Goal: Information Seeking & Learning: Learn about a topic

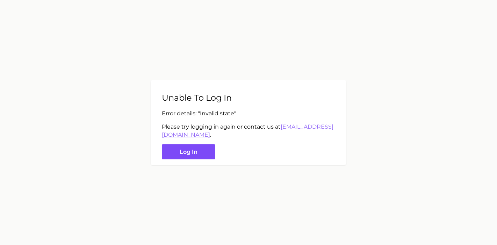
click at [203, 146] on button "Log in" at bounding box center [188, 151] width 53 height 15
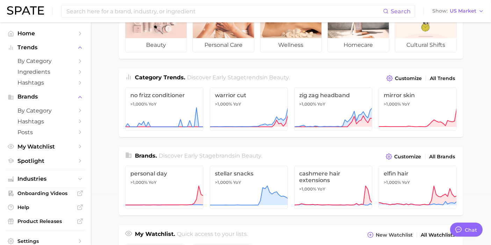
scroll to position [49, 0]
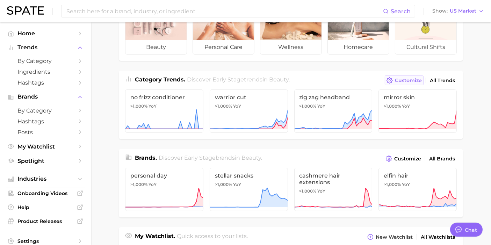
click at [417, 82] on span "Customize" at bounding box center [408, 81] width 27 height 6
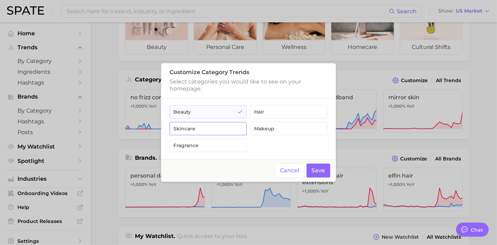
click at [201, 131] on button "skincare" at bounding box center [207, 128] width 77 height 13
click at [319, 172] on button "Save" at bounding box center [318, 171] width 24 height 14
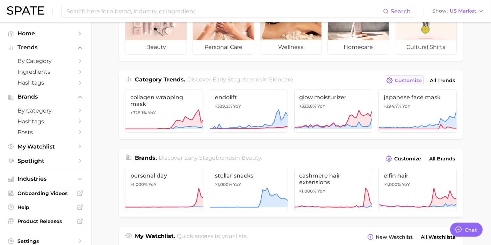
click at [388, 80] on icon at bounding box center [389, 80] width 6 height 6
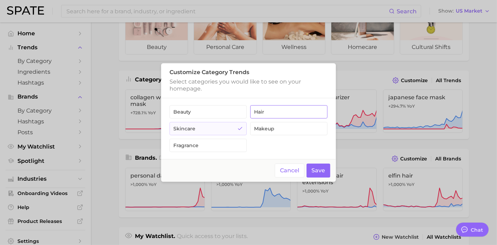
click at [269, 115] on button "hair" at bounding box center [288, 111] width 77 height 13
click at [319, 170] on button "Save" at bounding box center [318, 171] width 24 height 14
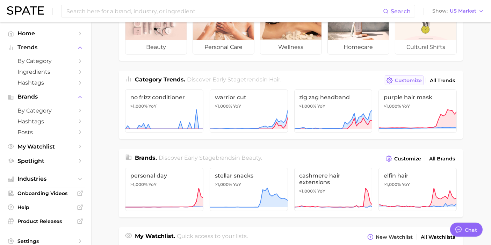
click at [408, 80] on span "Customize" at bounding box center [408, 81] width 27 height 6
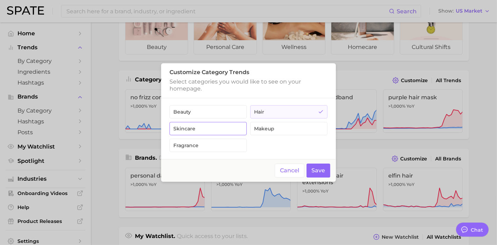
click at [207, 129] on button "skincare" at bounding box center [207, 128] width 77 height 13
click at [312, 169] on button "Save" at bounding box center [318, 171] width 24 height 14
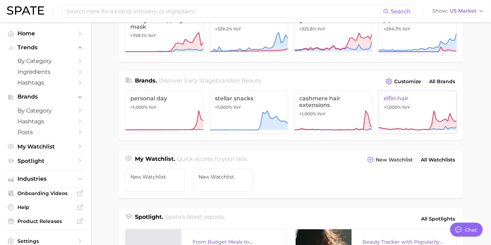
scroll to position [126, 0]
click at [402, 78] on span "Customize" at bounding box center [407, 81] width 27 height 6
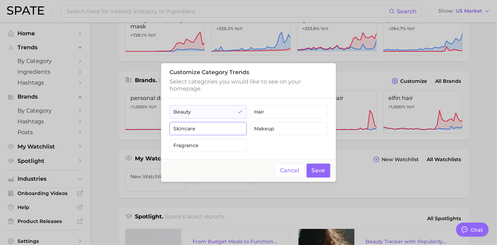
click at [203, 130] on button "skincare" at bounding box center [207, 128] width 77 height 13
click at [320, 168] on button "Save" at bounding box center [318, 171] width 24 height 14
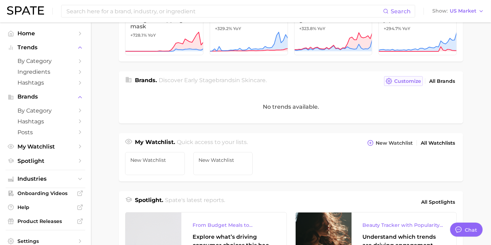
click at [414, 78] on span "Customize" at bounding box center [407, 81] width 27 height 6
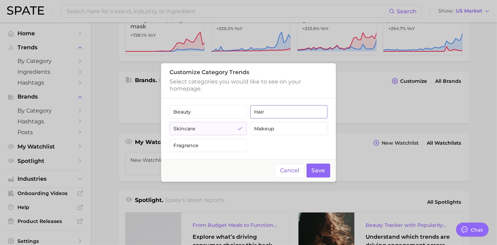
click at [287, 110] on button "hair" at bounding box center [288, 111] width 77 height 13
click at [201, 143] on button "fragrance" at bounding box center [207, 145] width 77 height 13
click at [197, 122] on button "skincare" at bounding box center [207, 128] width 77 height 13
click at [200, 111] on button "beauty" at bounding box center [207, 111] width 77 height 13
click at [310, 169] on button "Save" at bounding box center [318, 171] width 24 height 14
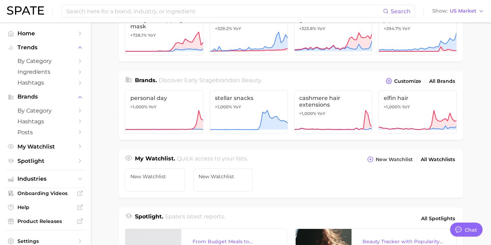
click at [307, 174] on ul "New Watchlist New Watchlist" at bounding box center [291, 181] width 344 height 34
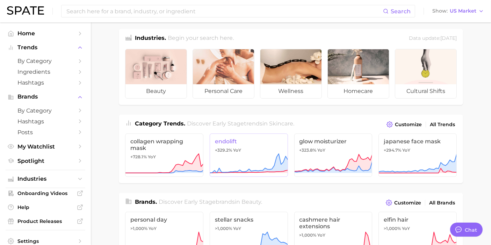
scroll to position [0, 0]
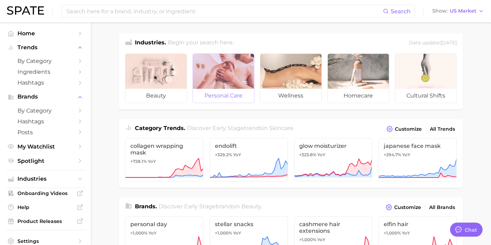
click at [224, 72] on div at bounding box center [223, 71] width 61 height 35
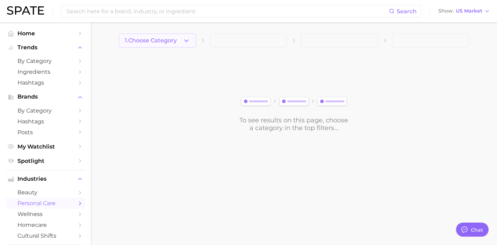
click at [183, 40] on icon "button" at bounding box center [186, 40] width 7 height 7
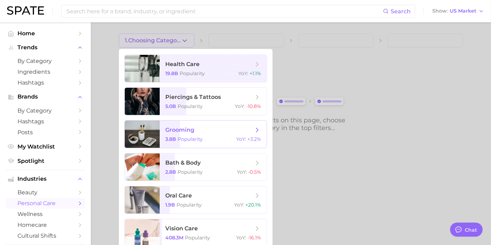
click at [232, 121] on span "grooming 3.8b Popularity YoY : +3.2%" at bounding box center [213, 134] width 107 height 27
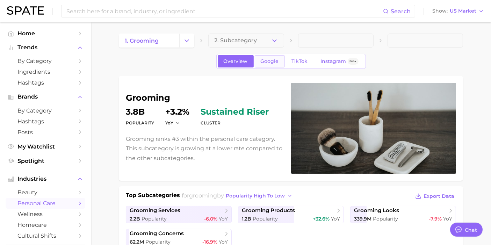
type textarea "x"
click at [275, 38] on icon "button" at bounding box center [274, 40] width 7 height 7
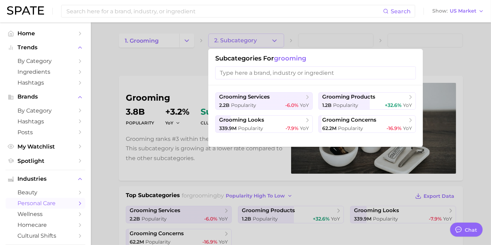
click at [263, 75] on input "search" at bounding box center [315, 72] width 201 height 13
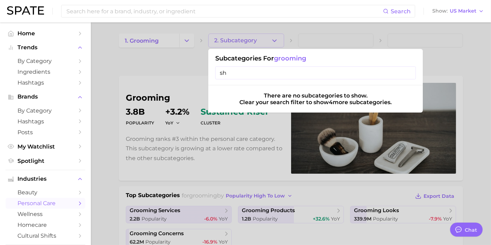
type input "s"
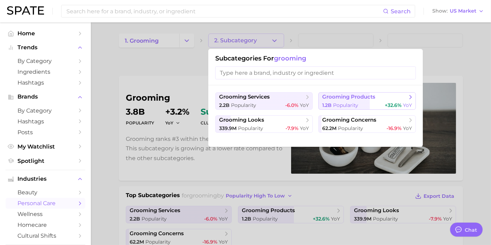
click at [392, 101] on button "grooming products 1.2b Popularity +32.6% YoY" at bounding box center [366, 100] width 97 height 17
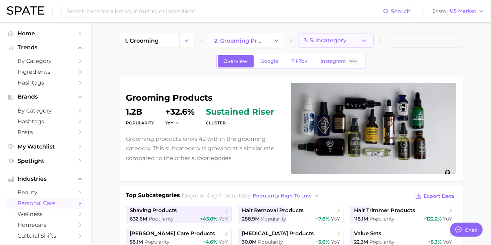
click at [352, 42] on button "3. Subcategory" at bounding box center [335, 41] width 75 height 14
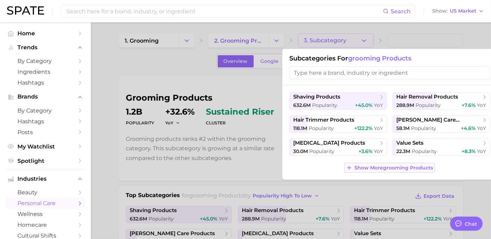
click at [407, 166] on span "Show More grooming products" at bounding box center [393, 168] width 79 height 6
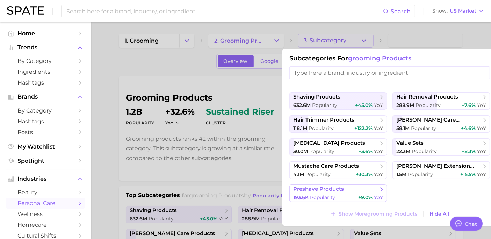
click at [345, 190] on span "preshave products" at bounding box center [335, 189] width 85 height 7
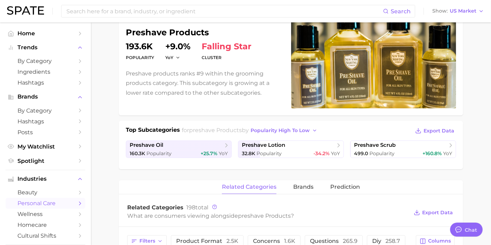
scroll to position [78, 0]
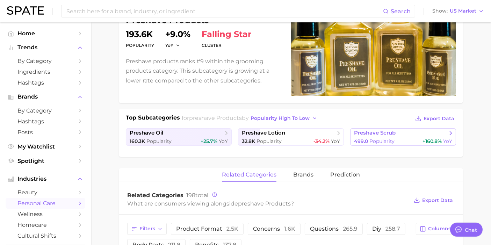
click at [376, 135] on span "preshave scrub" at bounding box center [375, 133] width 42 height 7
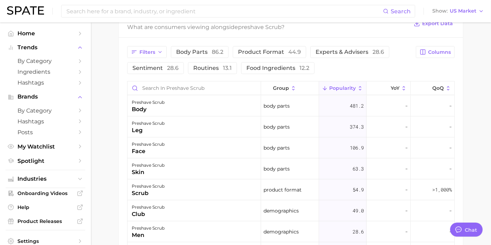
scroll to position [310, 0]
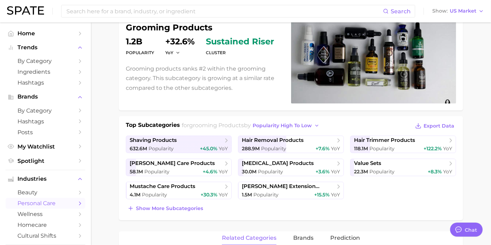
scroll to position [78, 0]
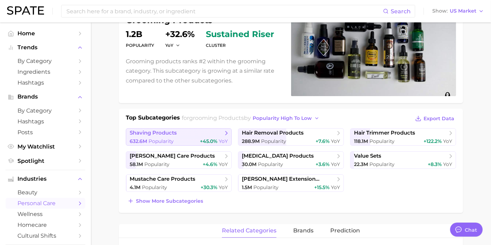
click at [174, 139] on div "632.6m Popularity +45.0% YoY" at bounding box center [179, 141] width 98 height 7
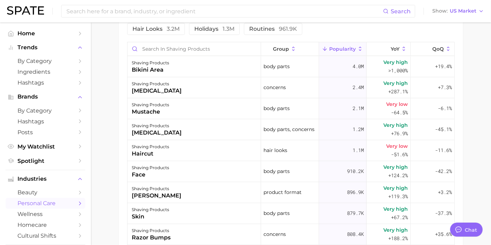
scroll to position [271, 0]
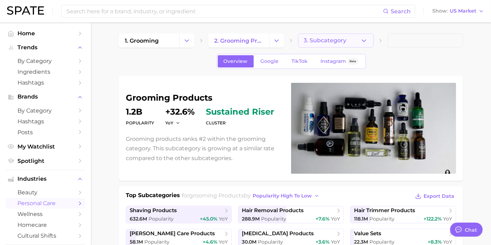
click at [355, 42] on button "3. Subcategory" at bounding box center [335, 41] width 75 height 14
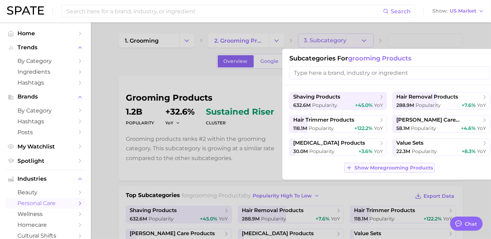
click at [397, 168] on span "Show More grooming products" at bounding box center [393, 168] width 79 height 6
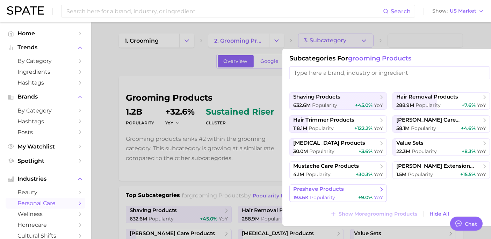
click at [338, 192] on span "preshave products" at bounding box center [318, 189] width 51 height 7
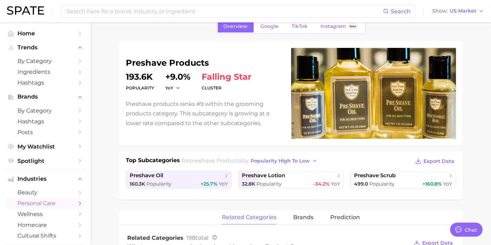
scroll to position [78, 0]
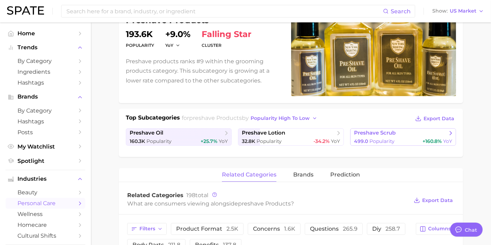
click at [406, 131] on span "preshave scrub" at bounding box center [400, 133] width 93 height 7
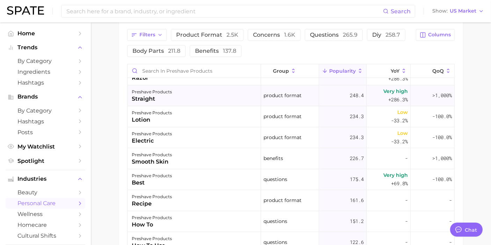
scroll to position [194, 0]
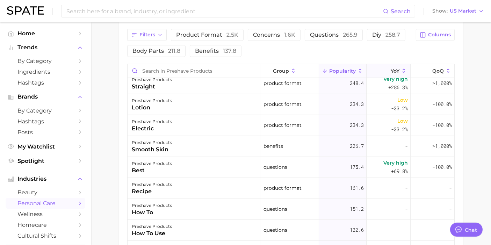
click at [383, 68] on icon at bounding box center [386, 71] width 6 height 6
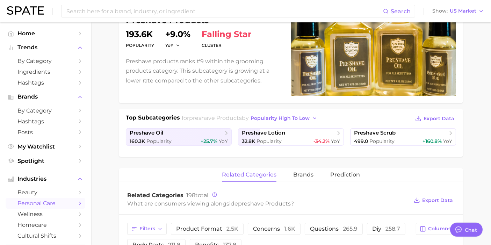
scroll to position [78, 0]
click at [394, 138] on div "499.0 Popularity +160.8% YoY" at bounding box center [403, 141] width 98 height 7
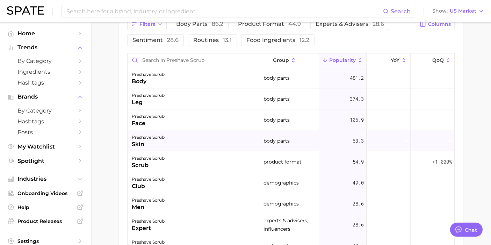
scroll to position [388, 0]
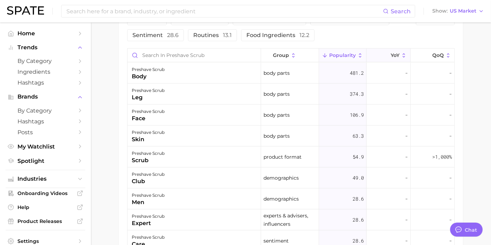
click at [383, 53] on icon at bounding box center [386, 55] width 6 height 6
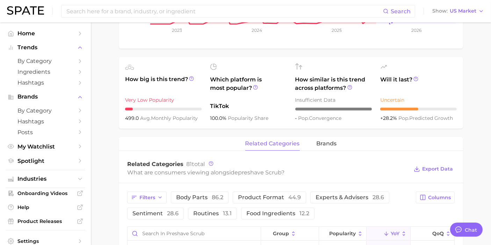
scroll to position [208, 0]
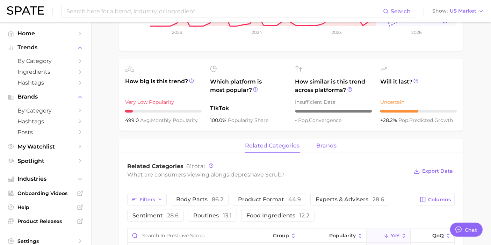
click at [326, 147] on span "brands" at bounding box center [327, 146] width 20 height 6
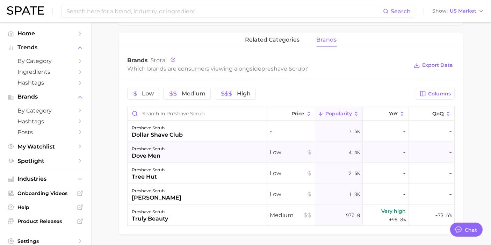
scroll to position [324, 0]
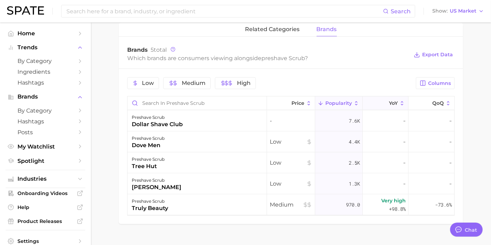
click at [392, 100] on span "YoY" at bounding box center [393, 103] width 9 height 6
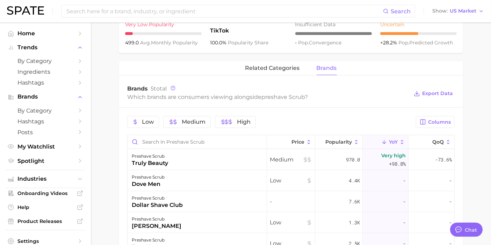
scroll to position [208, 0]
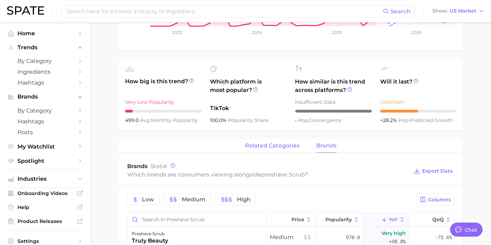
click at [252, 146] on span "related categories" at bounding box center [272, 146] width 55 height 6
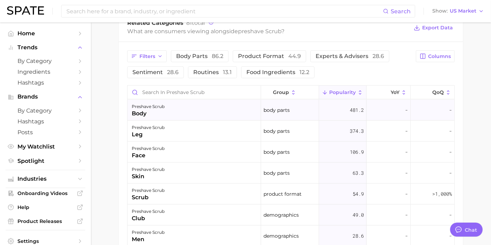
scroll to position [363, 0]
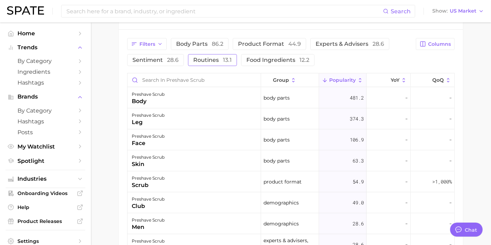
click at [219, 61] on span "routines 13.1" at bounding box center [212, 60] width 38 height 6
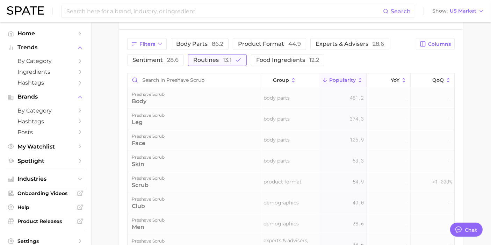
scroll to position [337, 0]
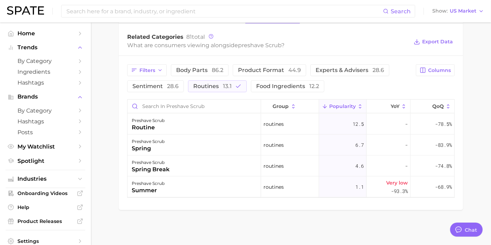
click at [220, 79] on div "Filters body parts 86.2 product format 44.9 experts & advisers 28.6 sentiment 2…" at bounding box center [269, 78] width 284 height 28
click at [219, 86] on span "routines 13.1" at bounding box center [212, 87] width 38 height 6
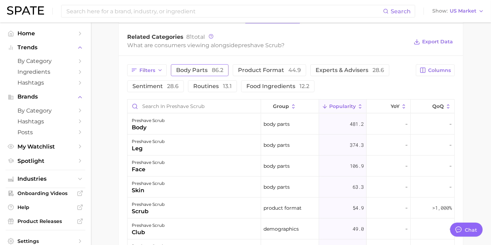
click at [212, 70] on span "86.2" at bounding box center [218, 70] width 12 height 7
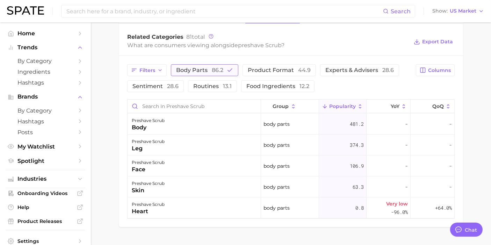
click at [212, 70] on span "86.2" at bounding box center [218, 70] width 12 height 7
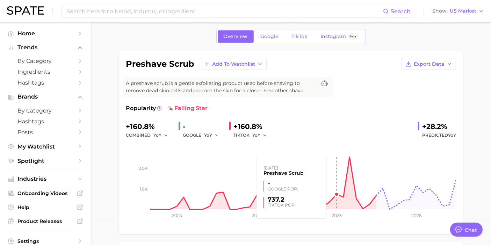
scroll to position [0, 0]
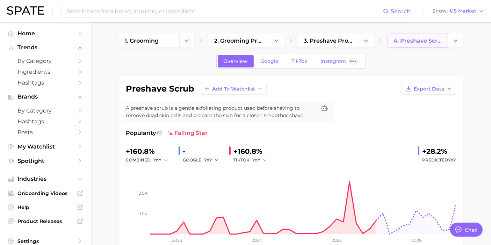
click at [447, 42] on link "4. preshave scrub" at bounding box center [417, 41] width 60 height 14
click at [454, 42] on icon "Change Category" at bounding box center [455, 40] width 7 height 7
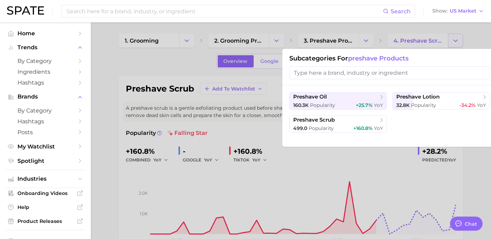
click at [454, 42] on div at bounding box center [245, 119] width 491 height 239
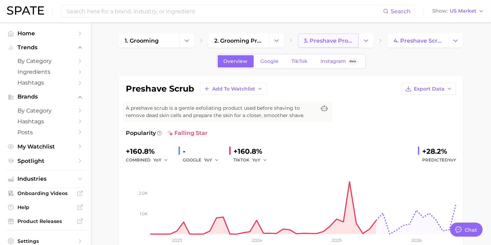
click at [353, 40] on link "3. preshave products" at bounding box center [328, 41] width 60 height 14
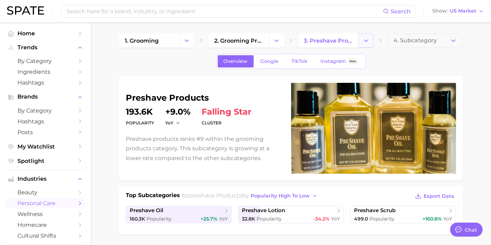
click at [363, 40] on icon "Change Category" at bounding box center [365, 40] width 7 height 7
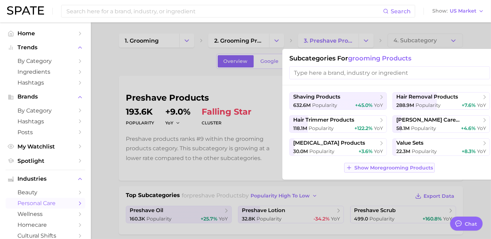
click at [368, 164] on button "Show More grooming products" at bounding box center [389, 168] width 90 height 10
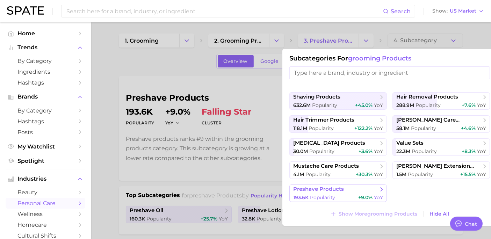
click at [318, 197] on span "Popularity" at bounding box center [322, 197] width 25 height 6
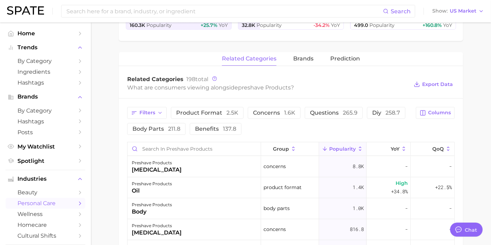
scroll to position [194, 0]
click at [301, 60] on span "brands" at bounding box center [303, 58] width 20 height 6
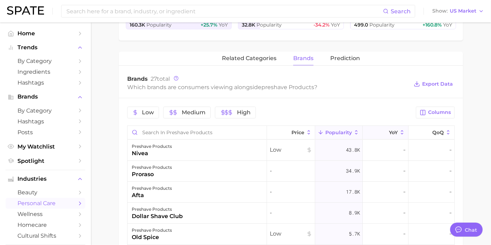
click at [369, 130] on button "YoY" at bounding box center [386, 133] width 46 height 14
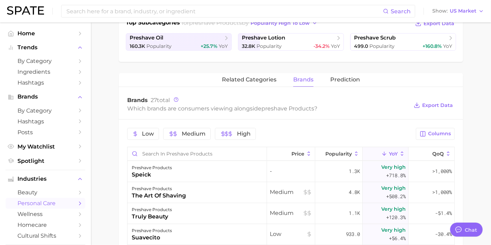
scroll to position [155, 0]
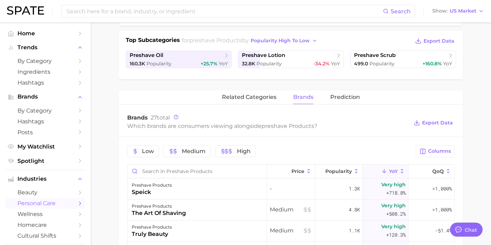
click at [323, 94] on div "related categories brands Prediction" at bounding box center [291, 97] width 344 height 14
click at [343, 96] on span "Prediction" at bounding box center [345, 97] width 30 height 6
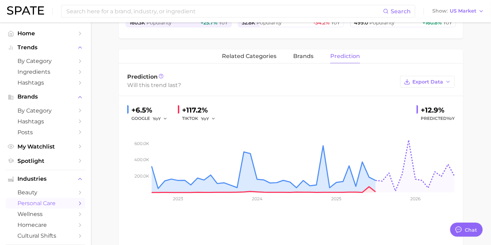
scroll to position [118, 0]
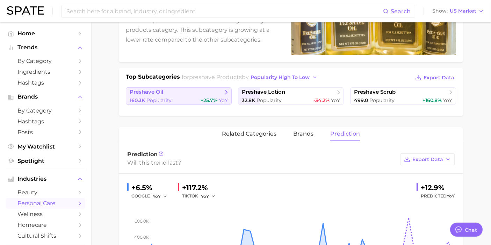
click at [195, 95] on link "preshave oil 160.3k Popularity +25.7% YoY" at bounding box center [179, 95] width 106 height 17
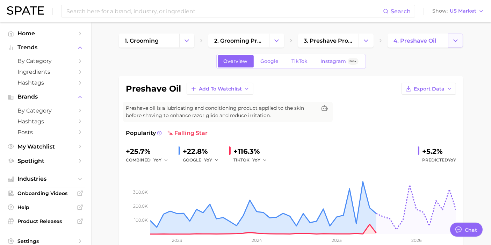
click at [452, 43] on icon "Change Category" at bounding box center [455, 40] width 7 height 7
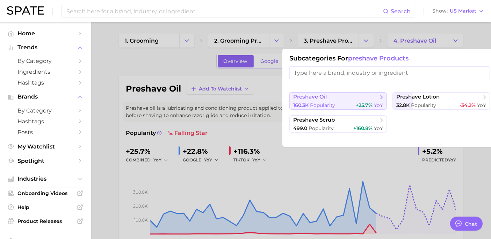
click at [331, 104] on span "Popularity" at bounding box center [322, 105] width 25 height 6
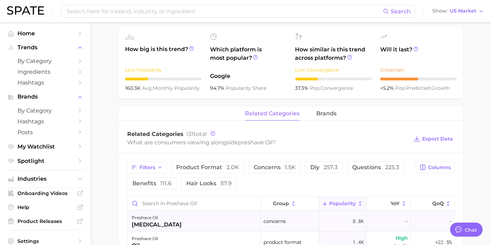
scroll to position [310, 0]
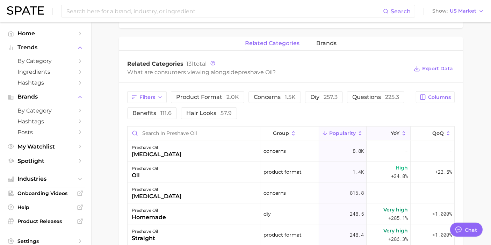
click at [391, 130] on span "YoY" at bounding box center [395, 133] width 9 height 6
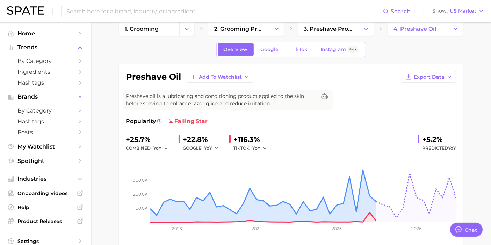
scroll to position [0, 0]
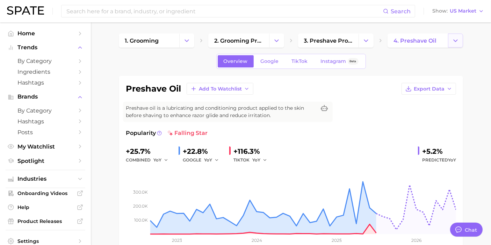
click at [448, 41] on span "4. preshave oil" at bounding box center [424, 41] width 75 height 14
click at [449, 41] on button "Change Category" at bounding box center [455, 41] width 15 height 14
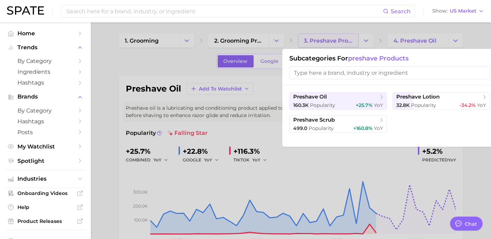
click at [336, 41] on div at bounding box center [245, 119] width 491 height 239
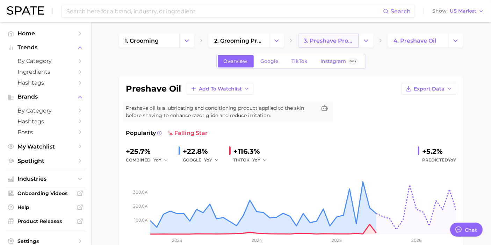
click at [337, 40] on span "3. preshave products" at bounding box center [328, 40] width 49 height 7
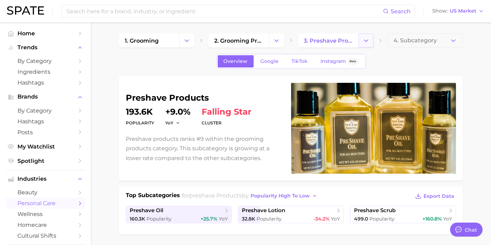
click at [361, 39] on button "Change Category" at bounding box center [365, 41] width 15 height 14
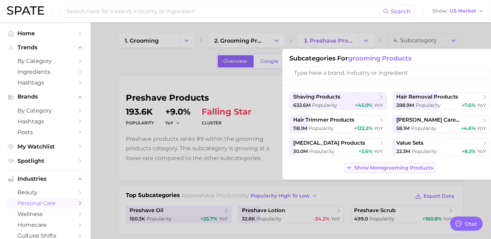
click at [380, 168] on span "Show More grooming products" at bounding box center [393, 168] width 79 height 6
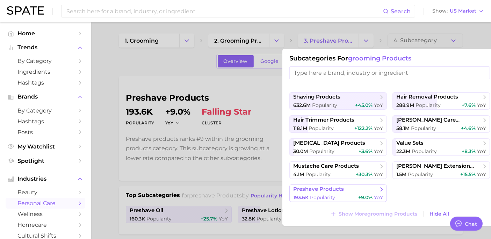
click at [304, 194] on span "193.6k" at bounding box center [300, 197] width 15 height 6
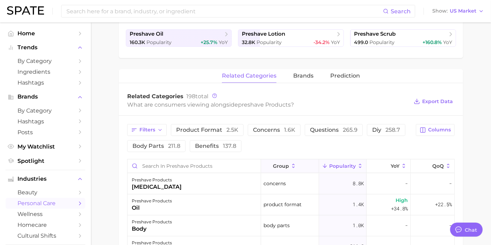
scroll to position [194, 0]
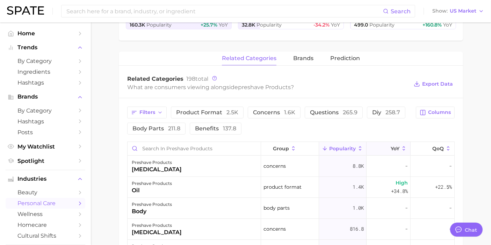
click at [388, 143] on button "YoY" at bounding box center [389, 149] width 44 height 14
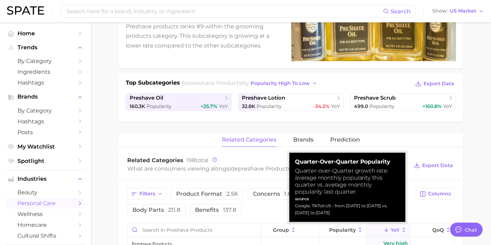
scroll to position [39, 0]
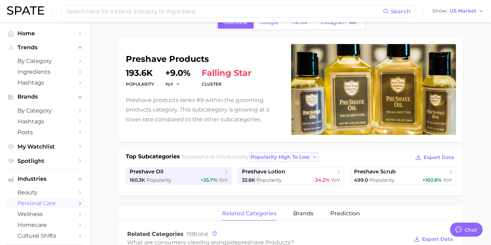
click at [287, 154] on span "popularity high to low" at bounding box center [280, 157] width 59 height 6
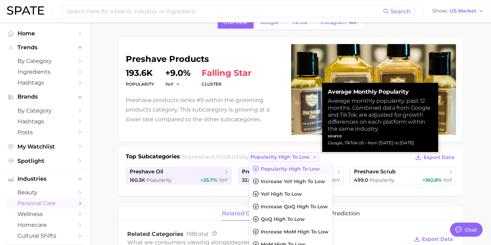
scroll to position [78, 0]
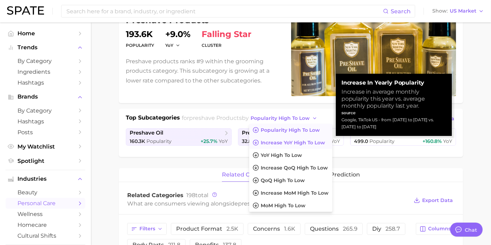
click at [318, 142] on span "Increase YoY high to low" at bounding box center [293, 143] width 64 height 6
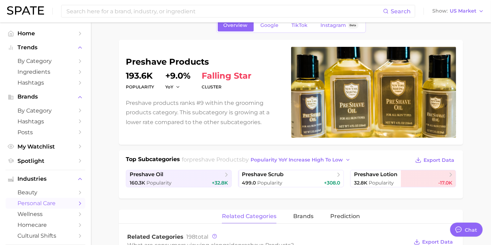
scroll to position [0, 0]
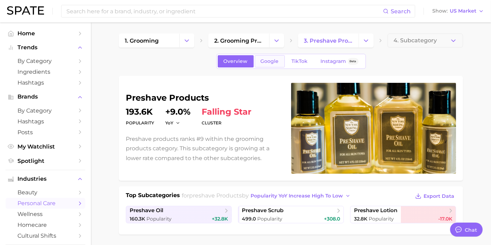
click at [270, 63] on span "Google" at bounding box center [270, 61] width 18 height 6
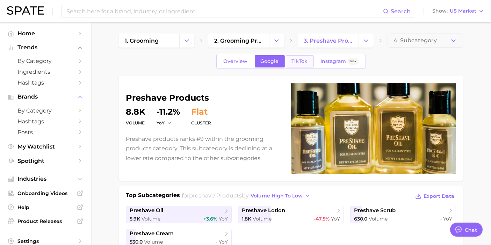
click at [288, 56] on link "TikTok" at bounding box center [300, 61] width 28 height 12
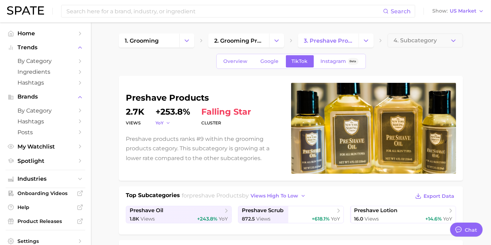
click at [166, 123] on icon "button" at bounding box center [168, 123] width 5 height 5
click at [167, 123] on icon "button" at bounding box center [168, 123] width 5 height 5
click at [341, 61] on span "Instagram" at bounding box center [334, 61] width 26 height 6
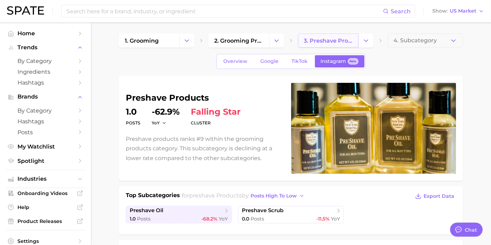
click at [340, 38] on span "3. preshave products" at bounding box center [328, 40] width 49 height 7
click at [376, 41] on div "1. grooming 2. grooming products 3. preshave products 4. Subcategory" at bounding box center [291, 41] width 344 height 14
click at [366, 38] on icon "Change Category" at bounding box center [365, 40] width 7 height 7
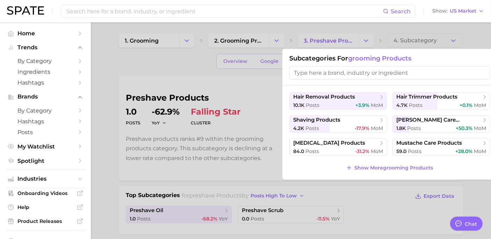
drag, startPoint x: 366, startPoint y: 38, endPoint x: 379, endPoint y: 38, distance: 13.3
click at [367, 38] on div at bounding box center [245, 119] width 491 height 239
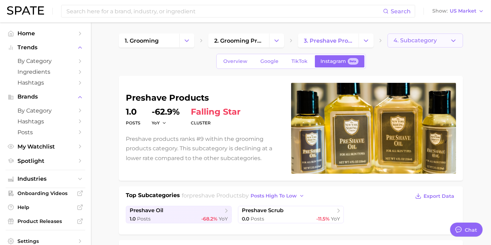
click at [445, 37] on button "4. Subcategory" at bounding box center [424, 41] width 75 height 14
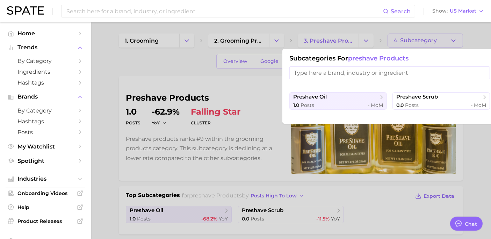
click at [350, 57] on span "preshave products" at bounding box center [378, 59] width 60 height 8
click at [353, 43] on div at bounding box center [245, 119] width 491 height 239
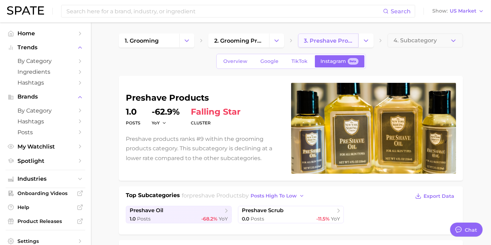
click at [347, 40] on span "3. preshave products" at bounding box center [328, 40] width 49 height 7
click at [323, 39] on span "3. preshave products" at bounding box center [328, 40] width 49 height 7
click at [364, 41] on icon "Change Category" at bounding box center [365, 40] width 7 height 7
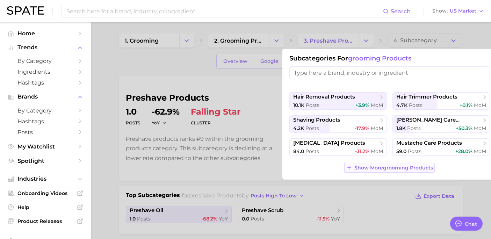
click at [375, 168] on span "Show More grooming products" at bounding box center [393, 168] width 79 height 6
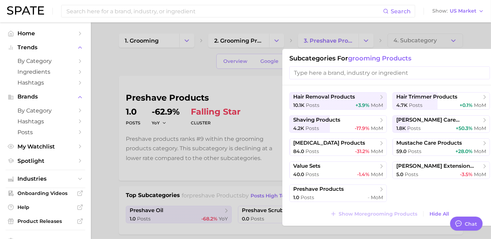
click at [269, 73] on div at bounding box center [245, 119] width 491 height 239
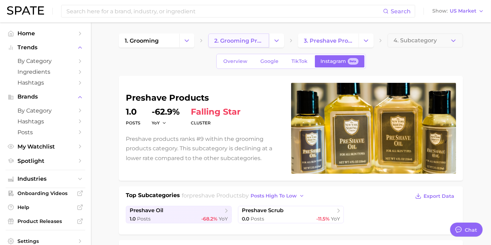
click at [245, 41] on span "2. grooming products" at bounding box center [238, 40] width 49 height 7
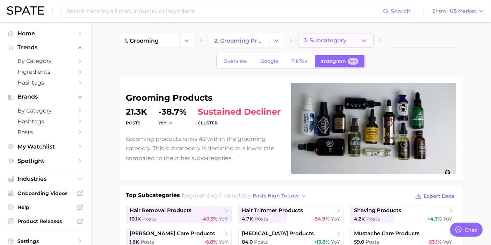
click at [346, 40] on button "3. Subcategory" at bounding box center [335, 41] width 75 height 14
